Goal: Use online tool/utility: Utilize a website feature to perform a specific function

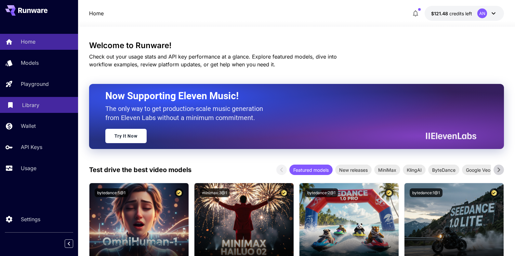
click at [34, 105] on p "Library" at bounding box center [30, 105] width 17 height 8
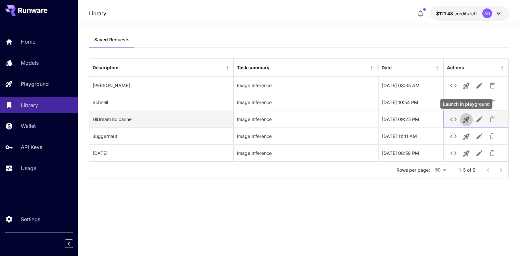
click at [467, 117] on icon "Launch in playground" at bounding box center [466, 120] width 6 height 6
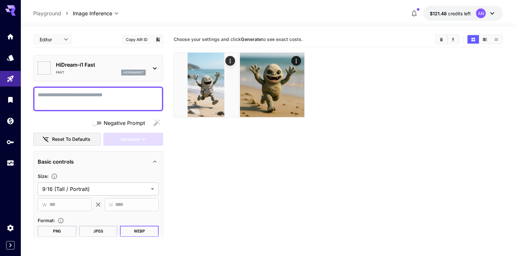
type input "*******"
click at [441, 40] on icon "Clear All" at bounding box center [441, 39] width 3 height 4
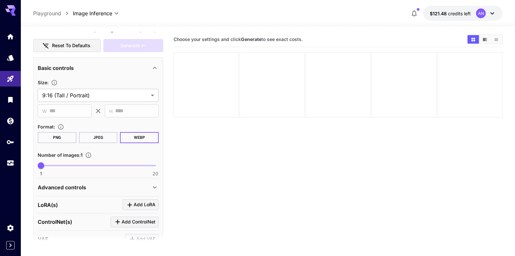
scroll to position [144, 0]
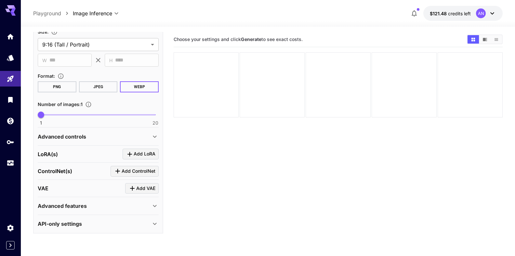
click at [80, 206] on p "Advanced features" at bounding box center [62, 206] width 49 height 8
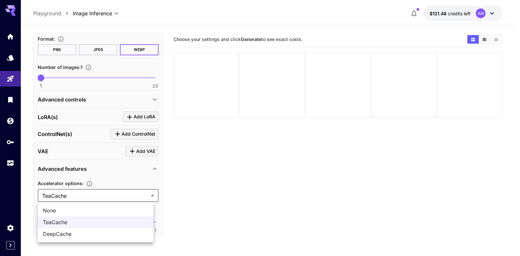
click at [76, 193] on body "**********" at bounding box center [260, 153] width 520 height 307
click at [52, 212] on span "None" at bounding box center [95, 210] width 105 height 8
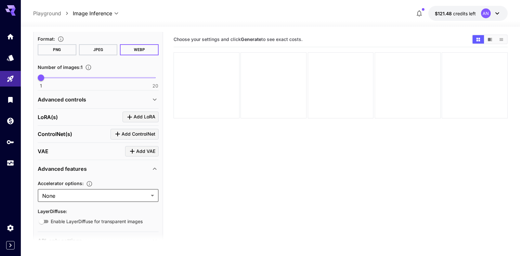
type input "****"
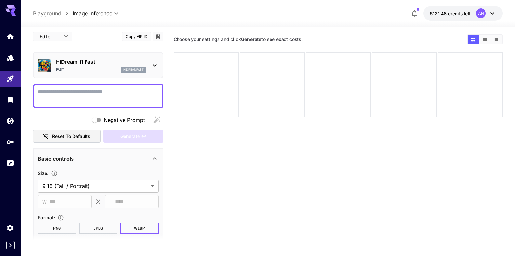
scroll to position [0, 0]
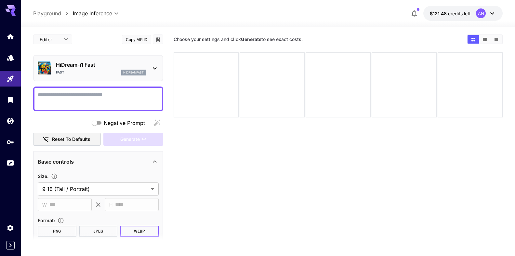
click at [78, 92] on textarea "Negative Prompt" at bounding box center [98, 99] width 121 height 16
type textarea "*"
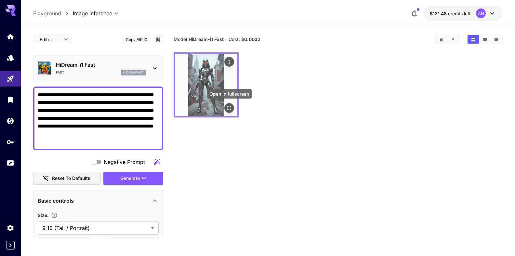
click at [231, 108] on icon "Open in fullscreen" at bounding box center [229, 108] width 7 height 7
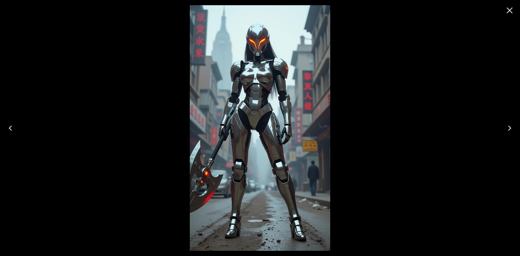
click at [510, 7] on icon "Close" at bounding box center [509, 10] width 10 height 10
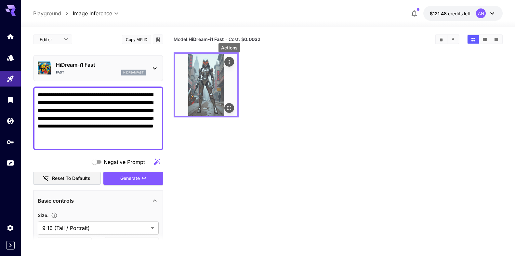
click at [231, 60] on icon "Actions" at bounding box center [229, 62] width 7 height 7
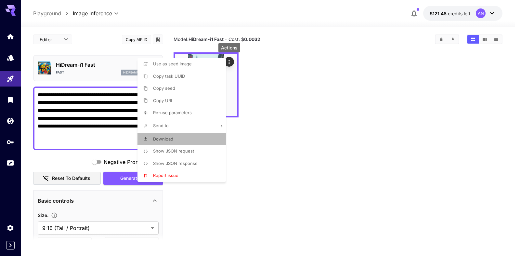
click at [168, 141] on span "Download" at bounding box center [163, 138] width 20 height 5
click at [76, 143] on div at bounding box center [260, 128] width 520 height 256
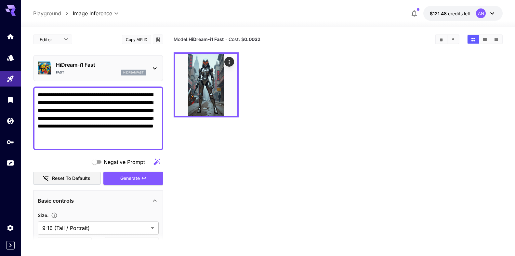
click at [84, 126] on textarea "**********" at bounding box center [96, 118] width 116 height 55
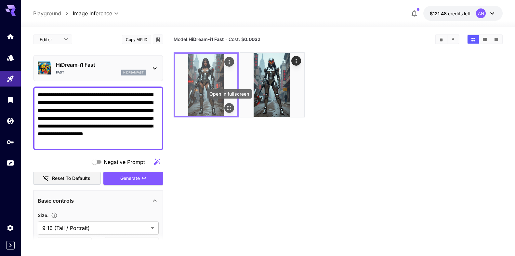
type textarea "**********"
click at [230, 109] on icon "Open in fullscreen" at bounding box center [229, 108] width 7 height 7
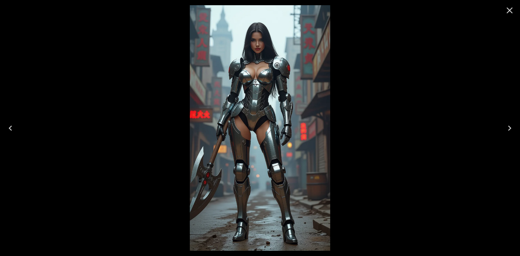
click at [512, 7] on icon "Close" at bounding box center [509, 10] width 10 height 10
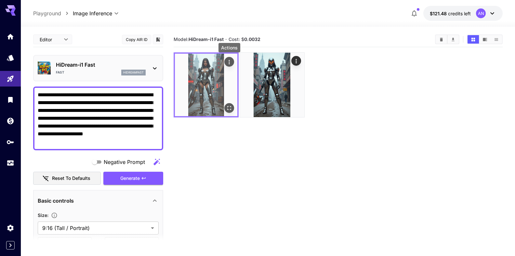
click at [231, 63] on icon "Actions" at bounding box center [229, 62] width 7 height 7
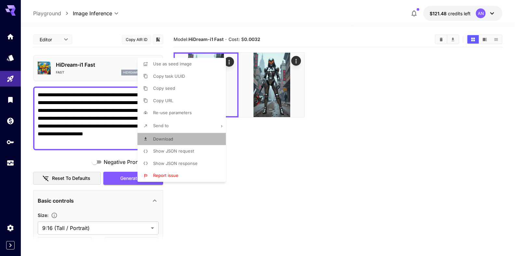
click at [168, 140] on span "Download" at bounding box center [163, 138] width 20 height 5
click at [370, 142] on div at bounding box center [260, 128] width 520 height 256
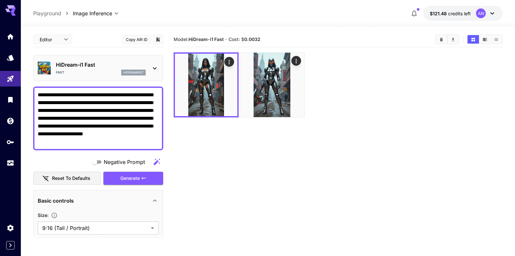
click at [92, 65] on p "HiDream-i1 Fast" at bounding box center [101, 65] width 90 height 8
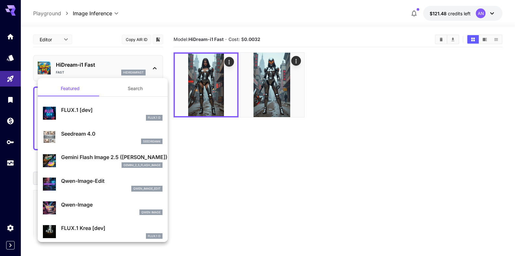
click at [81, 111] on p "FLUX.1 [dev]" at bounding box center [111, 110] width 101 height 8
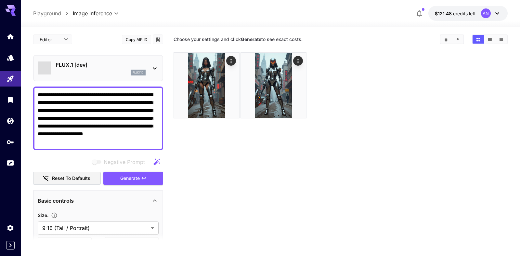
type input "**"
type input "***"
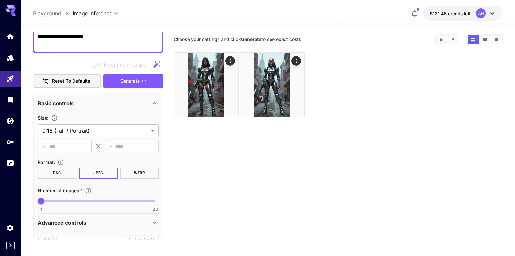
scroll to position [111, 0]
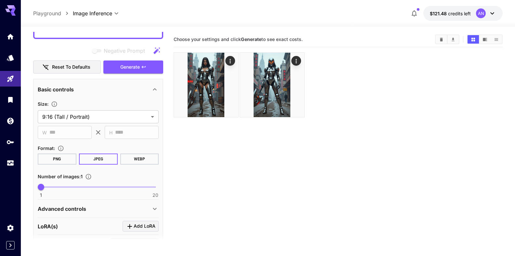
click at [134, 160] on button "WEBP" at bounding box center [139, 158] width 39 height 11
click at [133, 68] on span "Generate" at bounding box center [130, 67] width 20 height 8
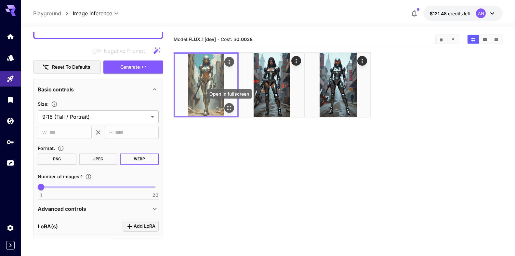
click at [227, 109] on icon "Open in fullscreen" at bounding box center [229, 108] width 7 height 7
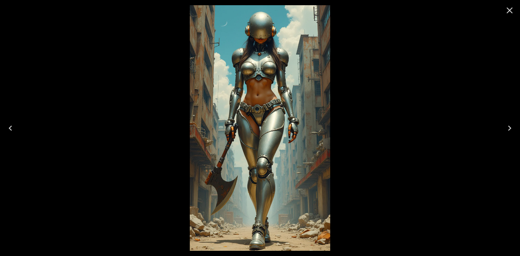
click at [506, 6] on icon "Close" at bounding box center [509, 10] width 10 height 10
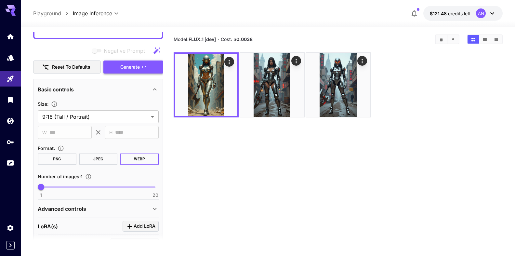
click at [129, 66] on span "Generate" at bounding box center [130, 67] width 20 height 8
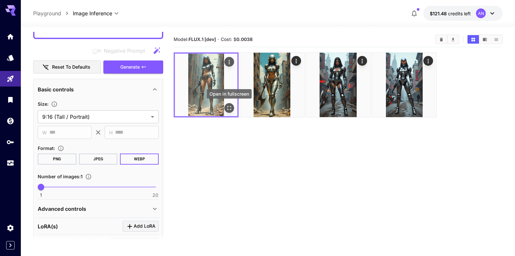
click at [229, 107] on icon "Open in fullscreen" at bounding box center [229, 108] width 7 height 7
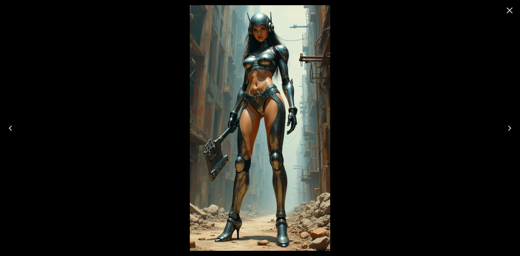
click at [508, 9] on icon "Close" at bounding box center [509, 10] width 10 height 10
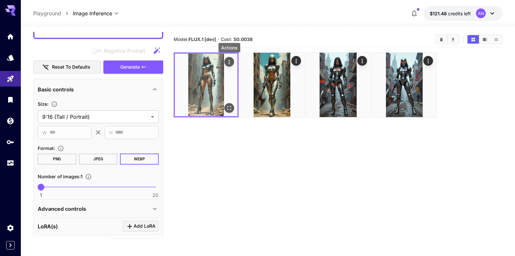
click at [230, 60] on icon "Actions" at bounding box center [229, 62] width 7 height 7
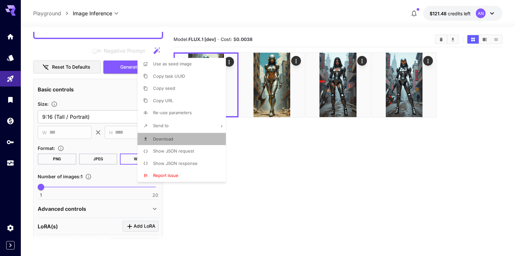
click at [178, 139] on li "Download" at bounding box center [183, 139] width 92 height 12
click at [465, 81] on div at bounding box center [260, 128] width 520 height 256
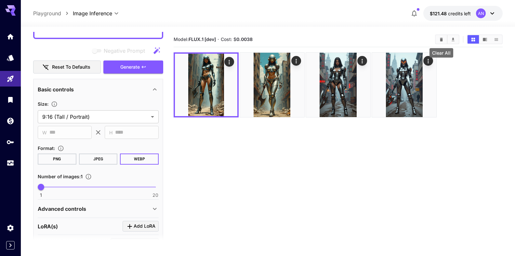
click at [439, 38] on icon "Clear All" at bounding box center [441, 39] width 5 height 5
